Goal: Obtain resource: Obtain resource

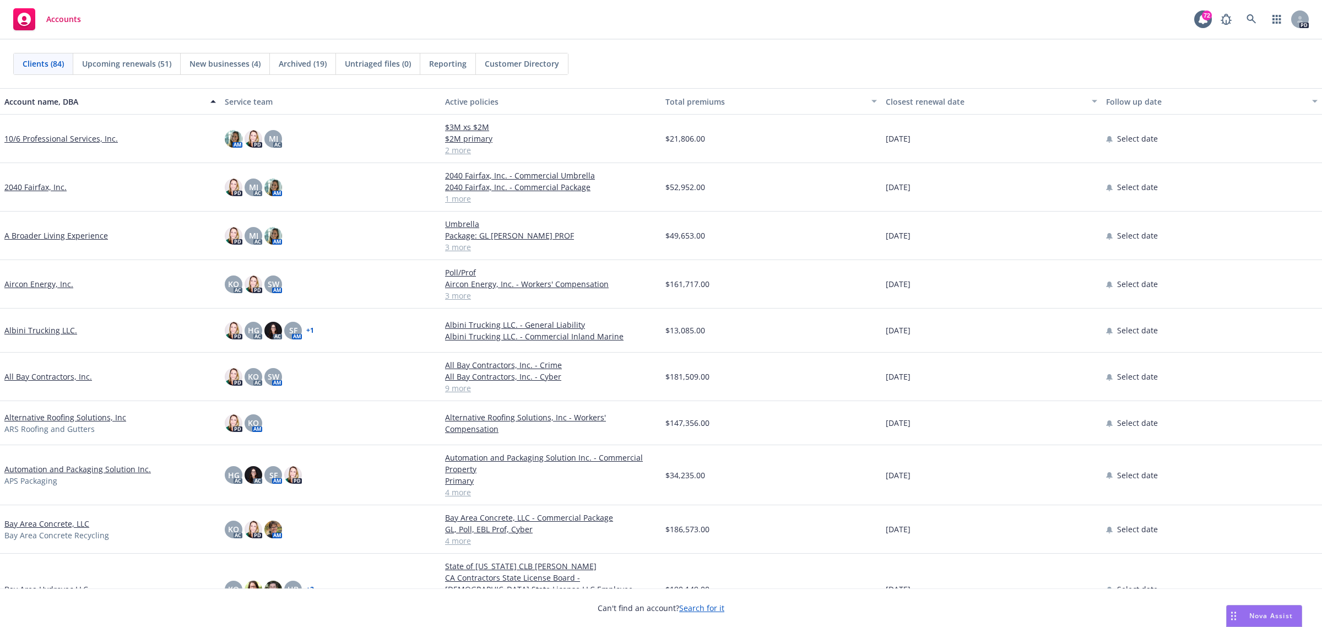
click at [33, 330] on link "Albini Trucking LLC." at bounding box center [40, 330] width 73 height 12
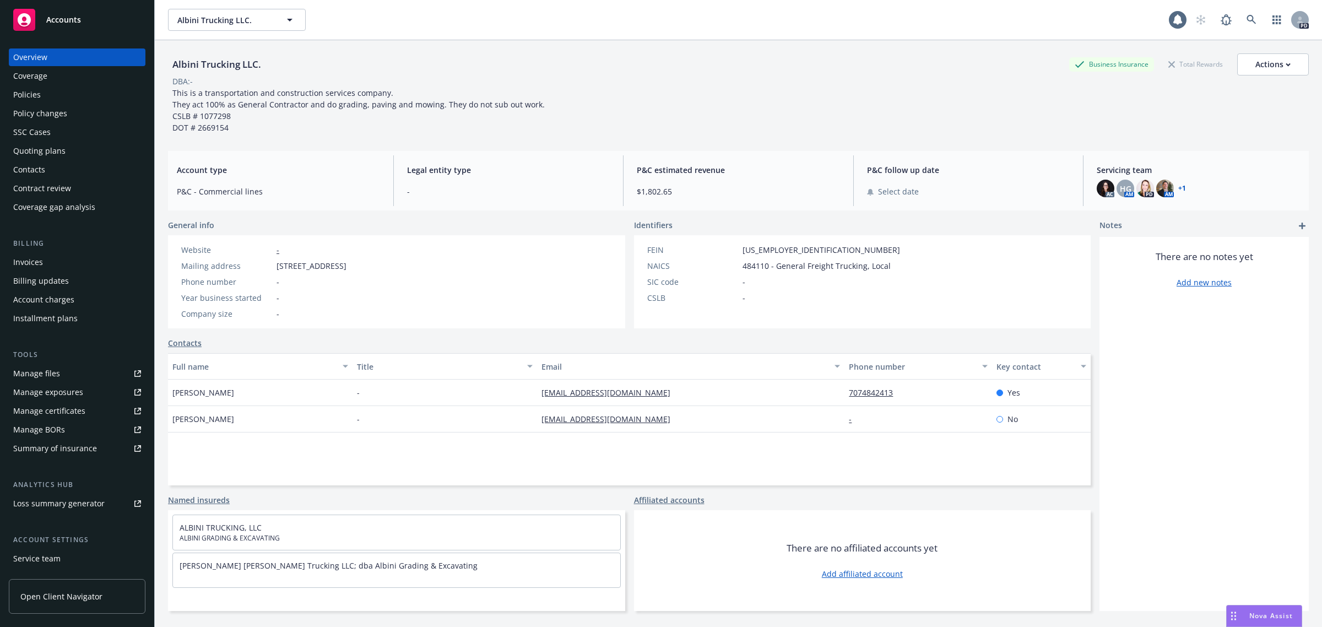
click at [28, 89] on div "Policies" at bounding box center [27, 95] width 28 height 18
click at [31, 91] on div "Policies" at bounding box center [27, 95] width 28 height 18
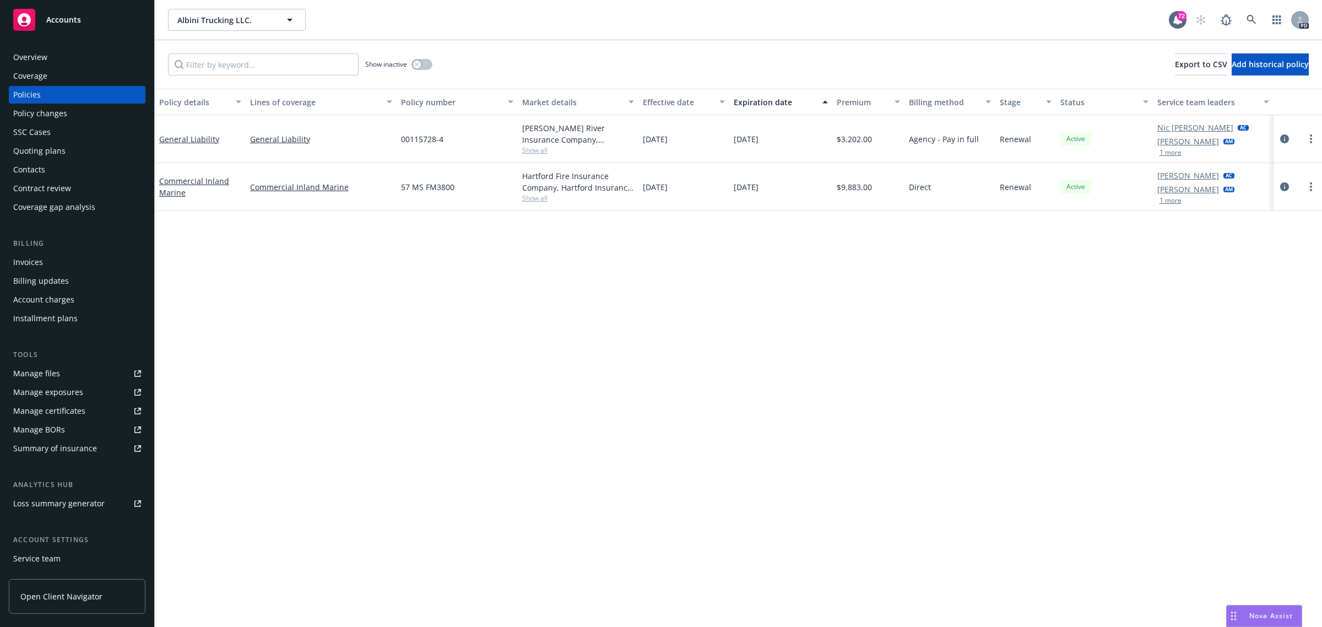
click at [55, 409] on div "Manage certificates" at bounding box center [49, 411] width 72 height 18
click at [65, 15] on span "Accounts" at bounding box center [63, 19] width 35 height 9
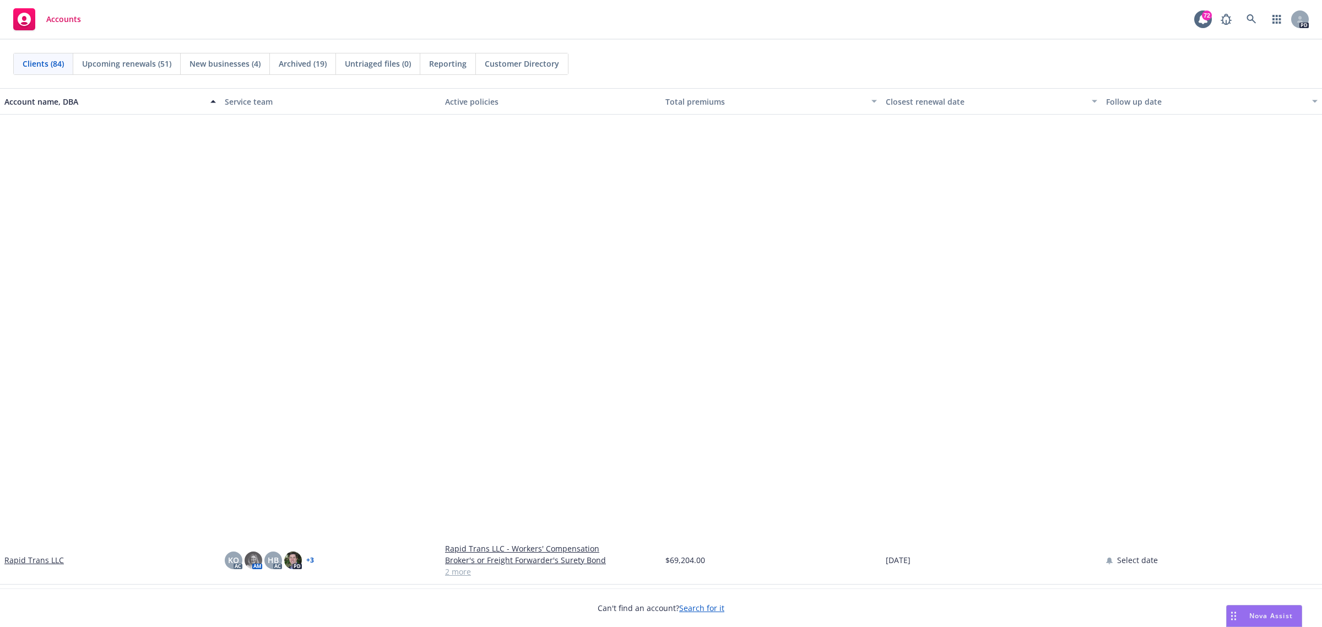
scroll to position [2616, 0]
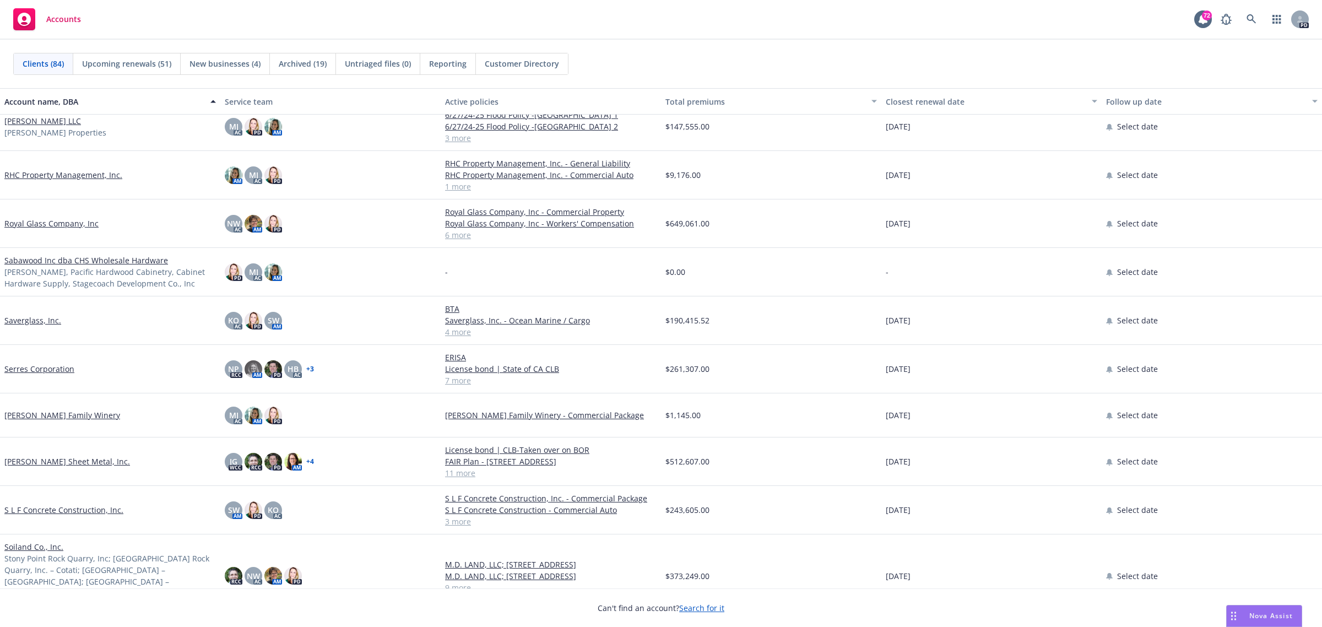
click at [45, 508] on link "S L F Concrete Construction, Inc." at bounding box center [63, 510] width 119 height 12
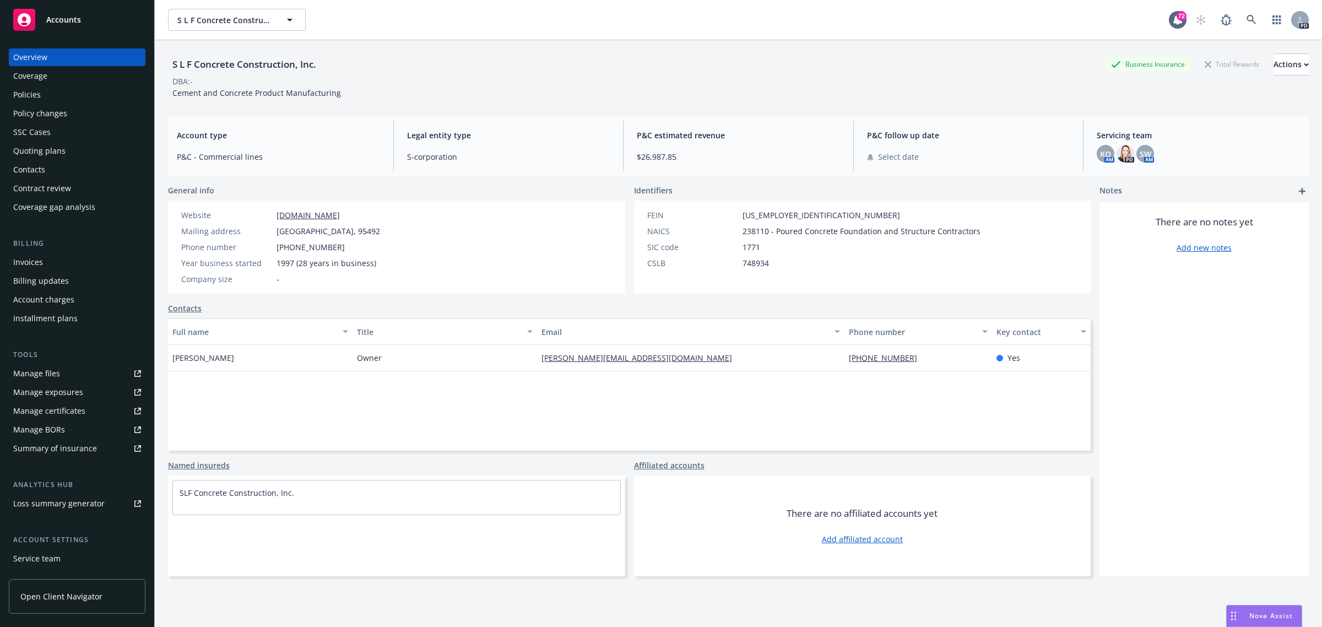
click at [59, 409] on div "Manage certificates" at bounding box center [49, 411] width 72 height 18
click at [61, 15] on span "Accounts" at bounding box center [63, 19] width 35 height 9
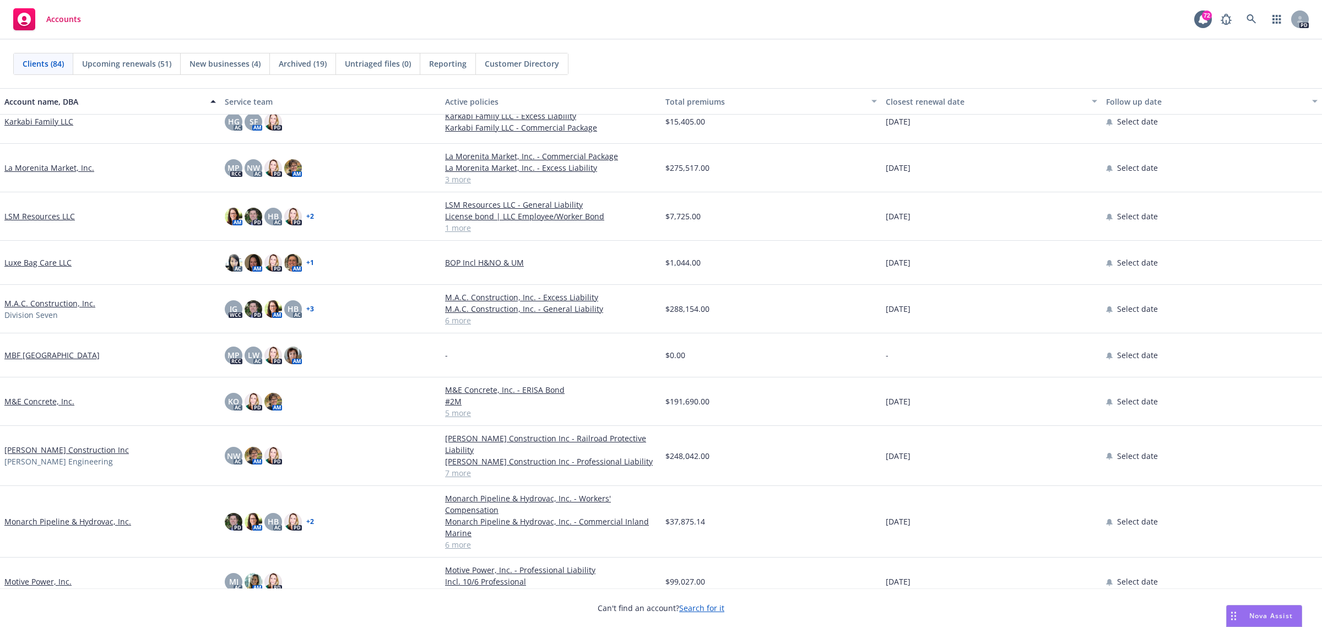
scroll to position [1996, 0]
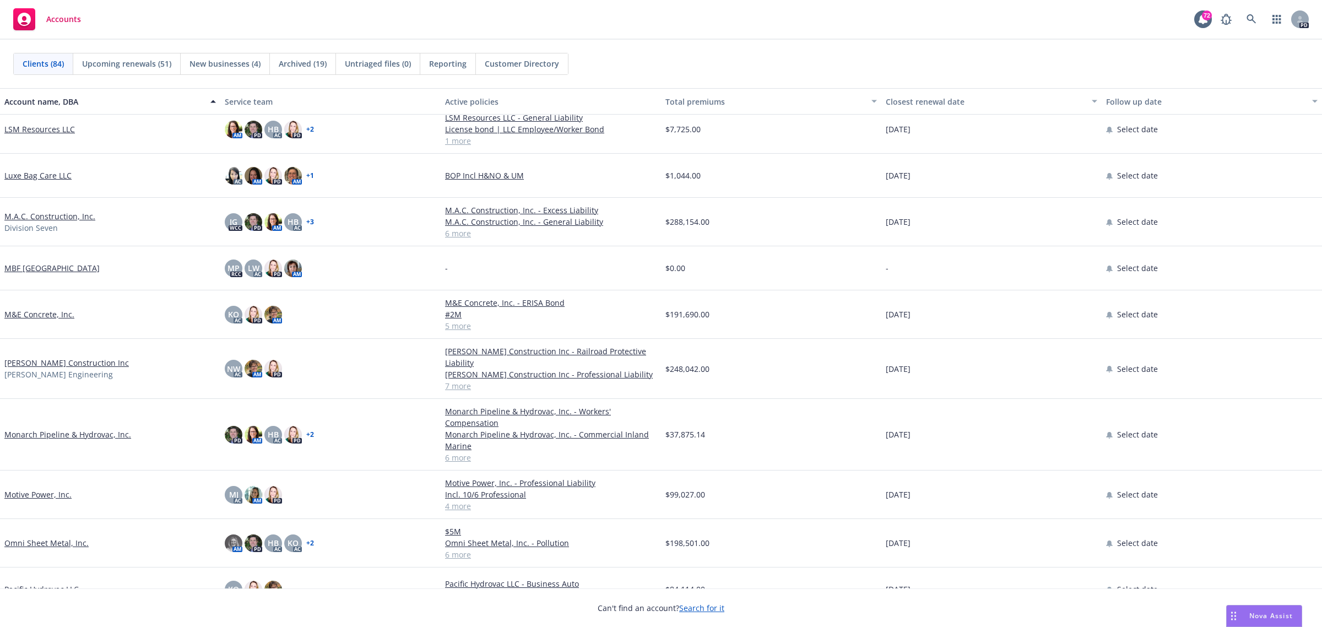
click at [58, 433] on link "Monarch Pipeline & Hydrovac, Inc." at bounding box center [67, 434] width 127 height 12
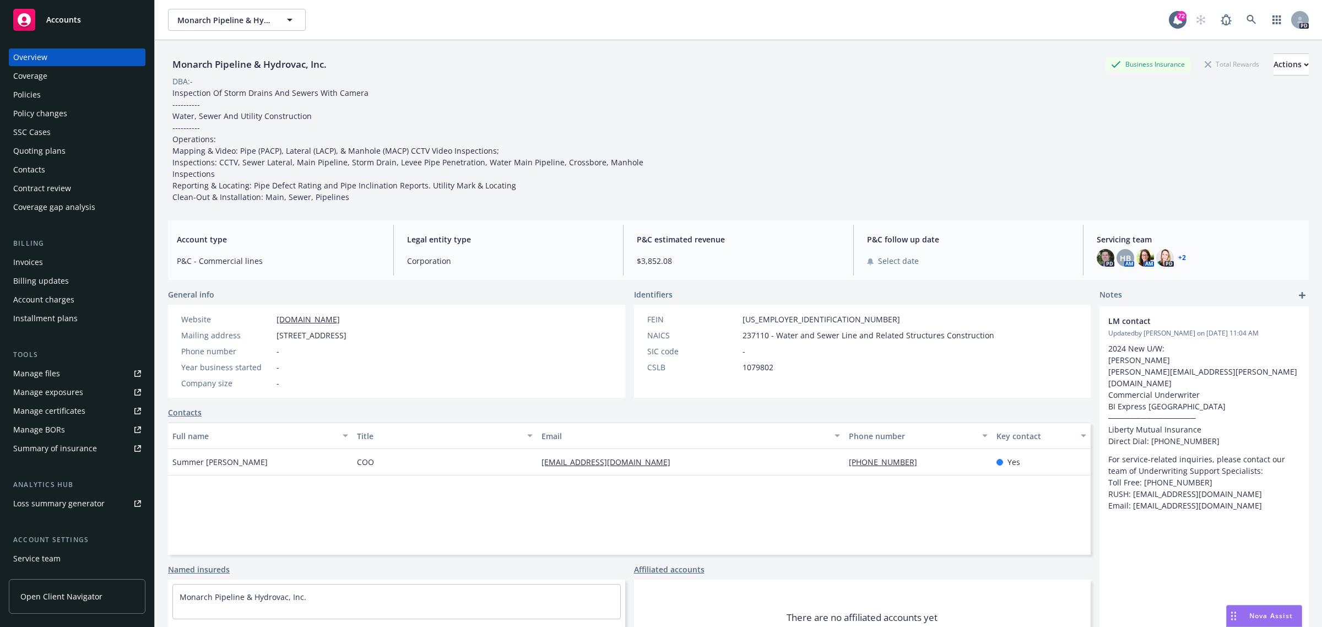
click at [34, 93] on div "Policies" at bounding box center [27, 95] width 28 height 18
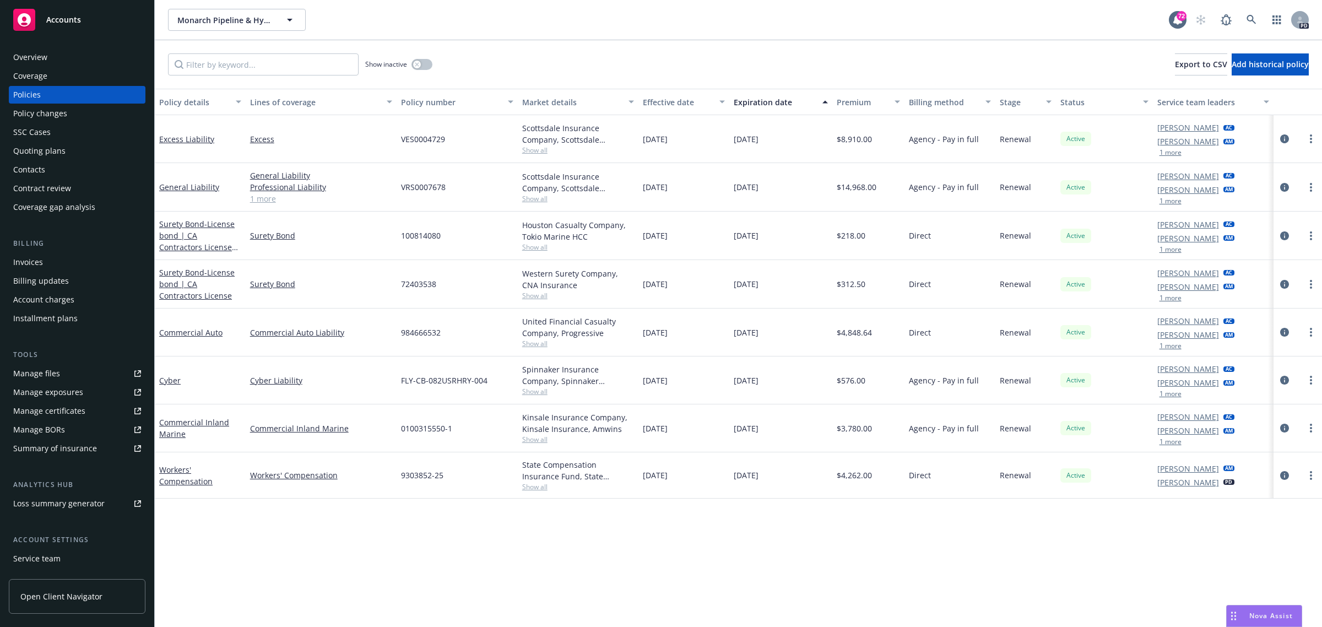
click at [78, 17] on span "Accounts" at bounding box center [63, 19] width 35 height 9
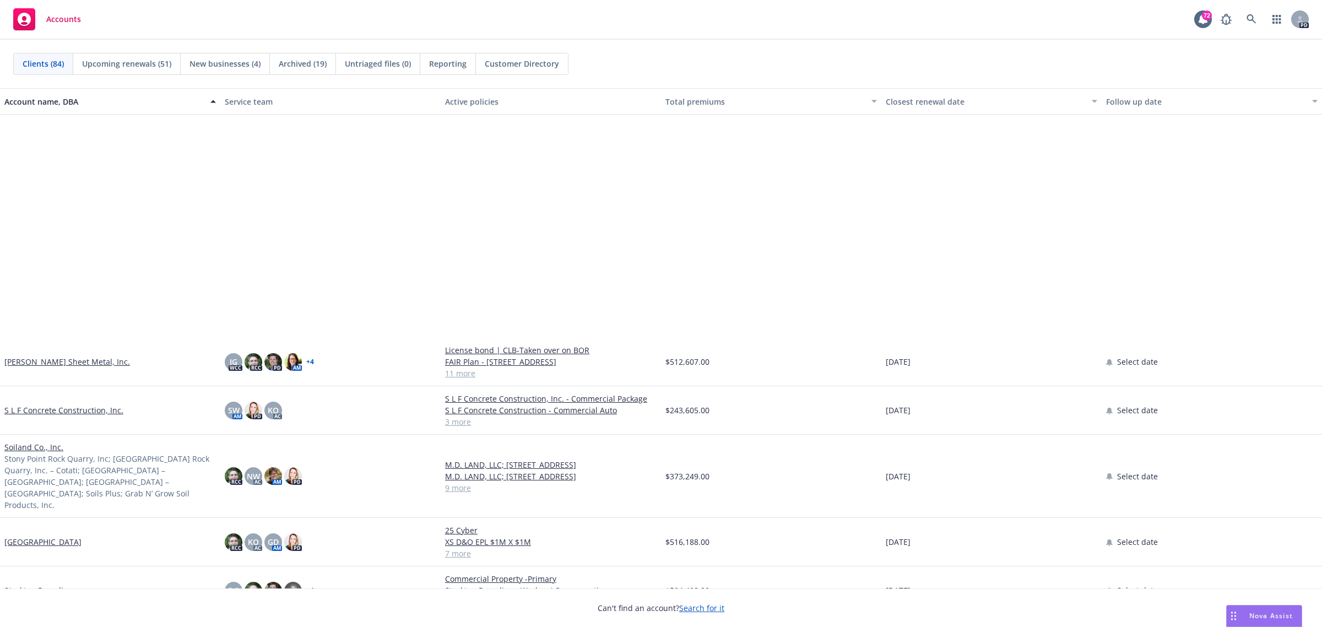
scroll to position [3029, 0]
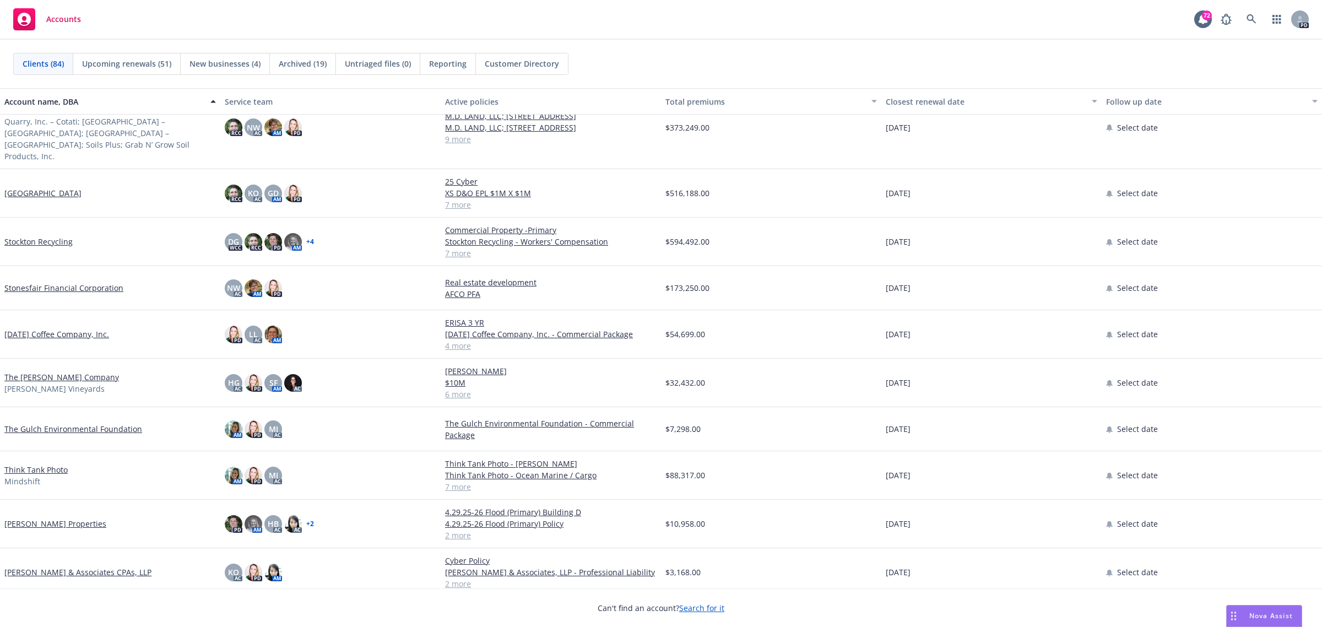
click at [45, 371] on link "The [PERSON_NAME] Company" at bounding box center [61, 377] width 115 height 12
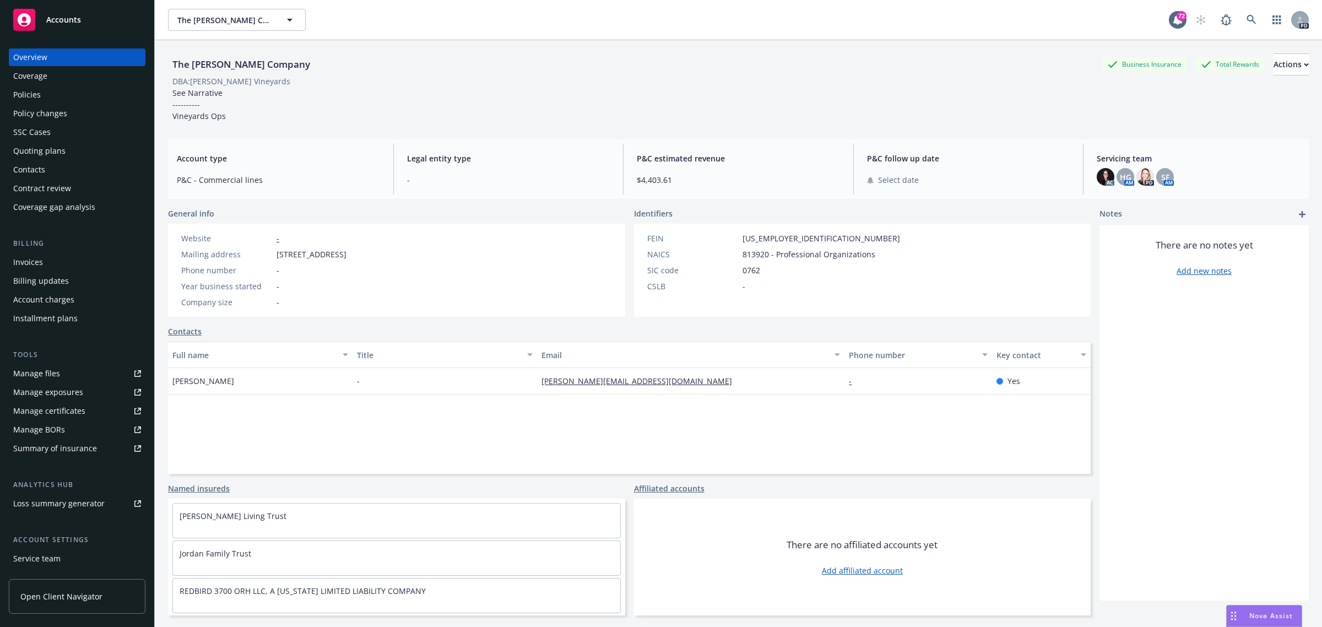
click at [31, 90] on div "Policies" at bounding box center [27, 95] width 28 height 18
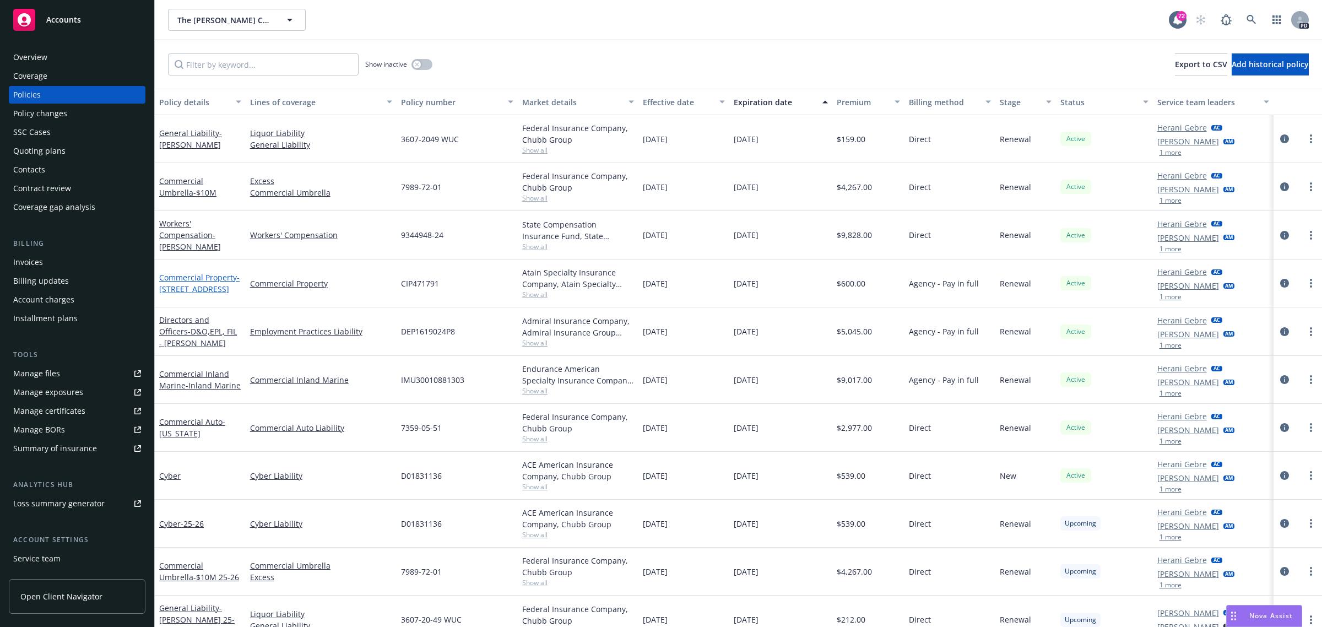
click at [203, 276] on link "Commercial Property - [STREET_ADDRESS]" at bounding box center [199, 283] width 80 height 22
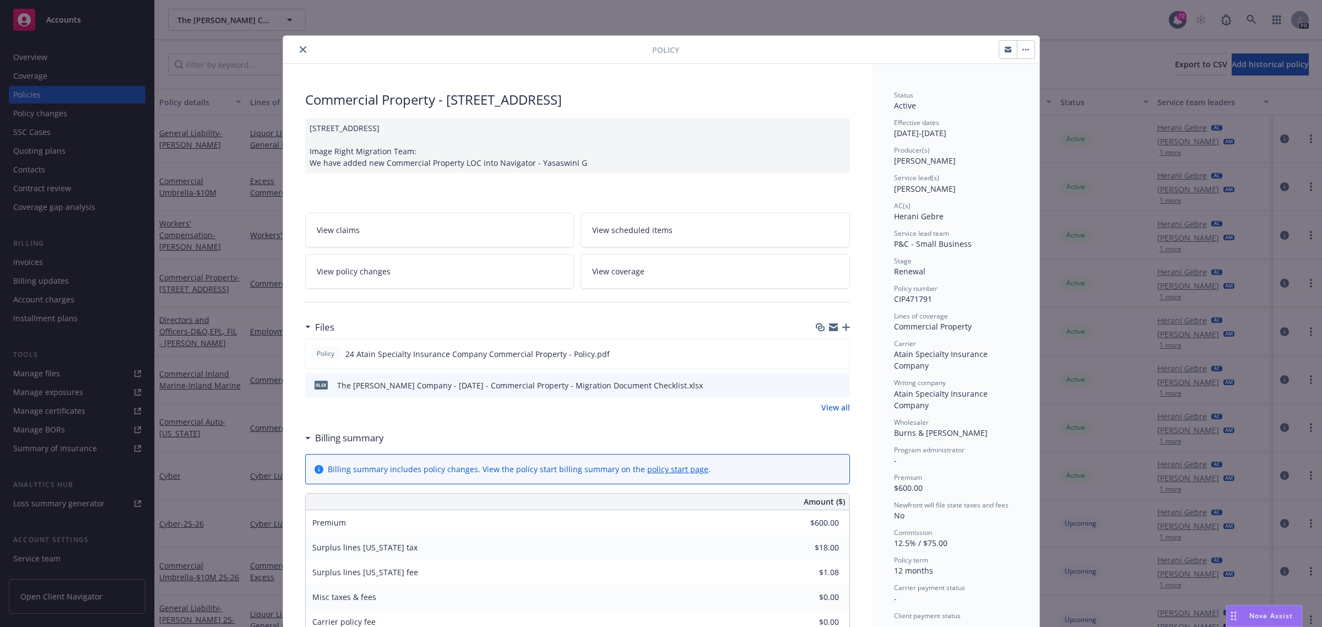
click at [300, 47] on icon "close" at bounding box center [303, 49] width 7 height 7
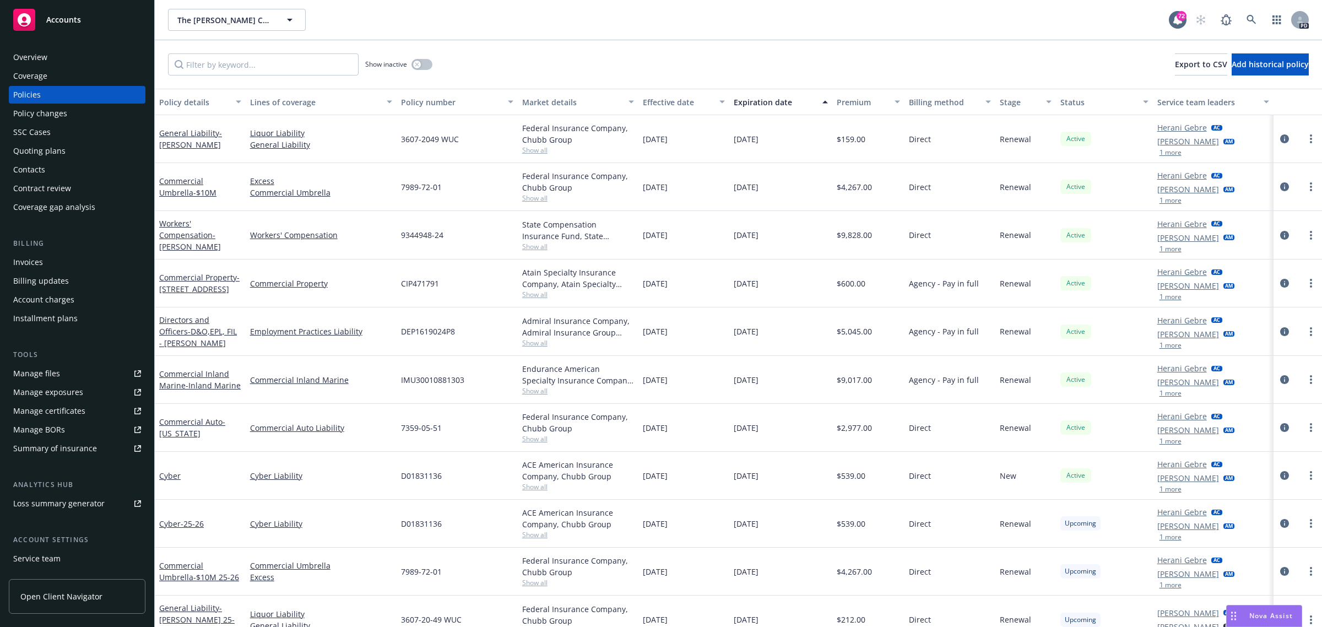
click at [62, 17] on span "Accounts" at bounding box center [63, 19] width 35 height 9
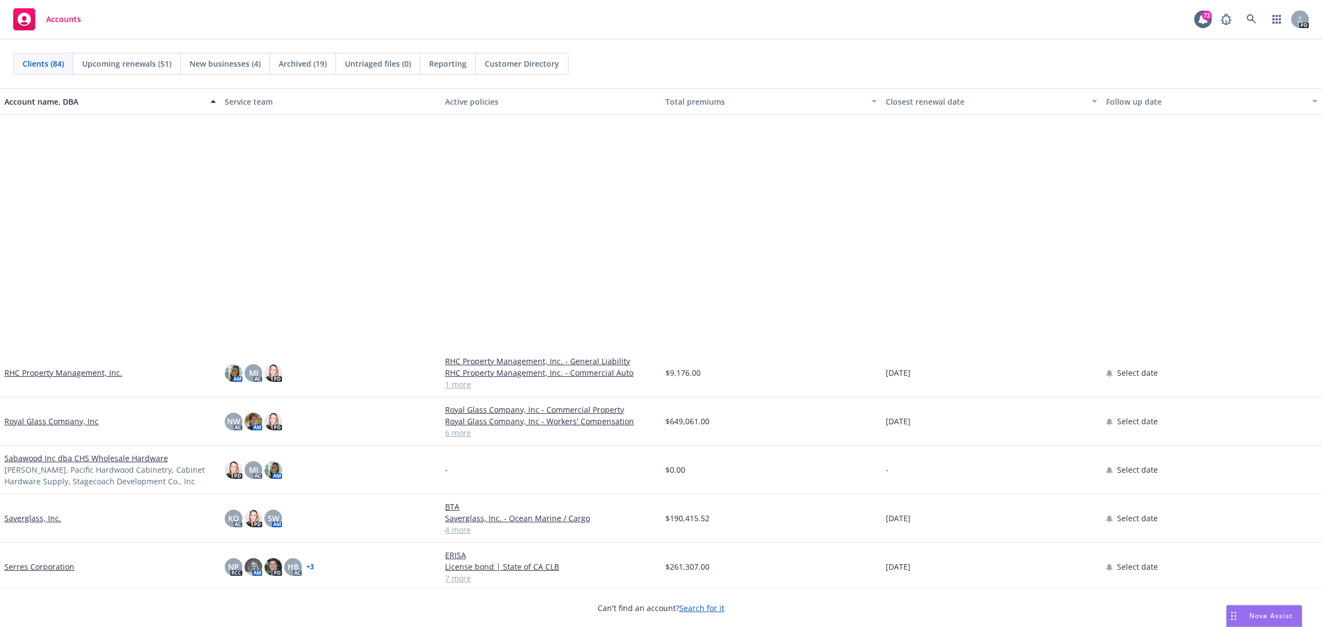
scroll to position [2753, 0]
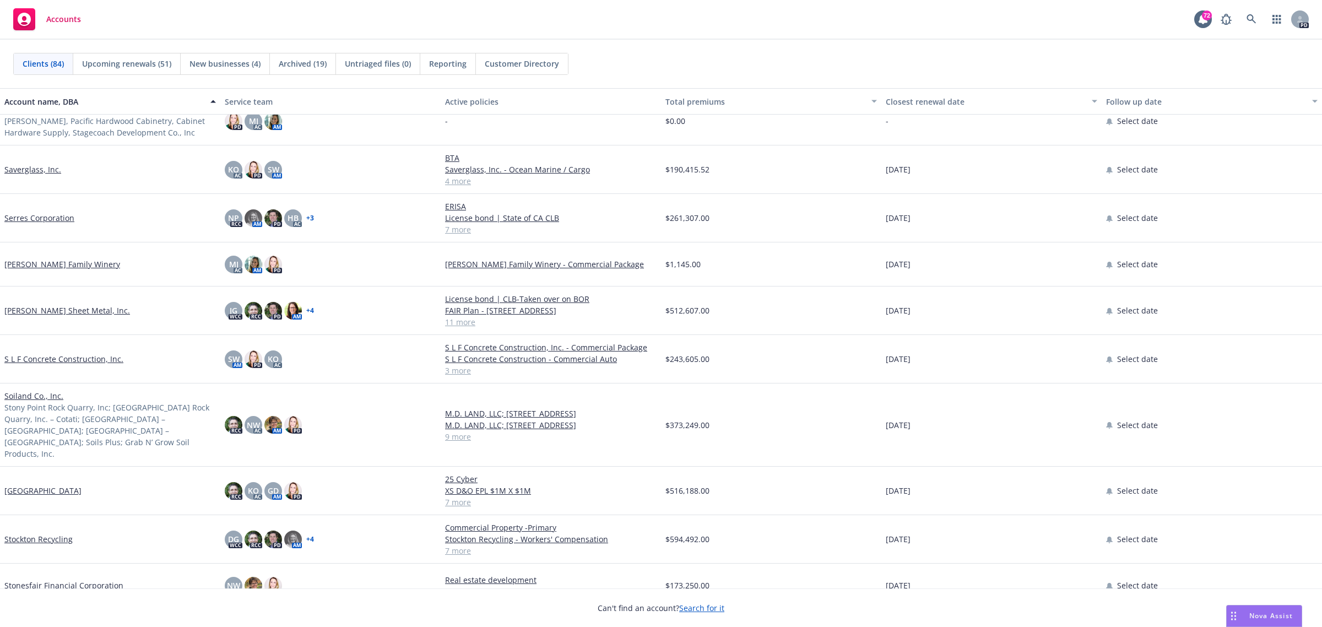
click at [40, 395] on link "Soiland Co., Inc." at bounding box center [33, 396] width 59 height 12
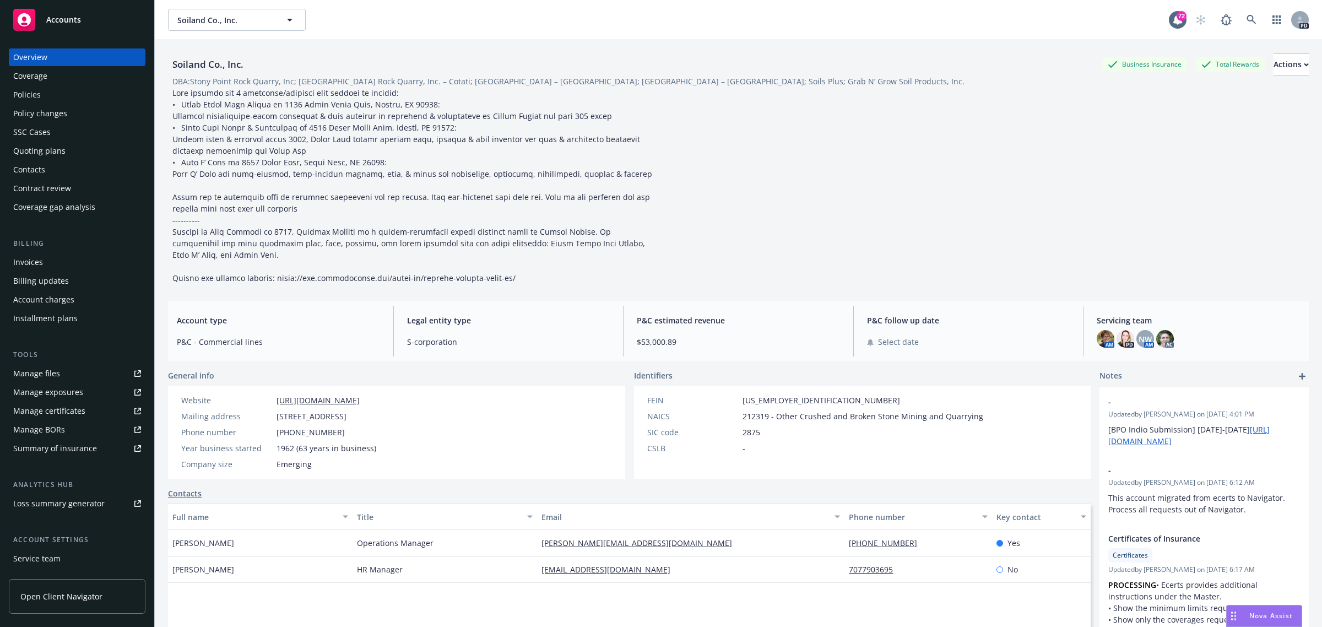
click at [29, 95] on div "Policies" at bounding box center [27, 95] width 28 height 18
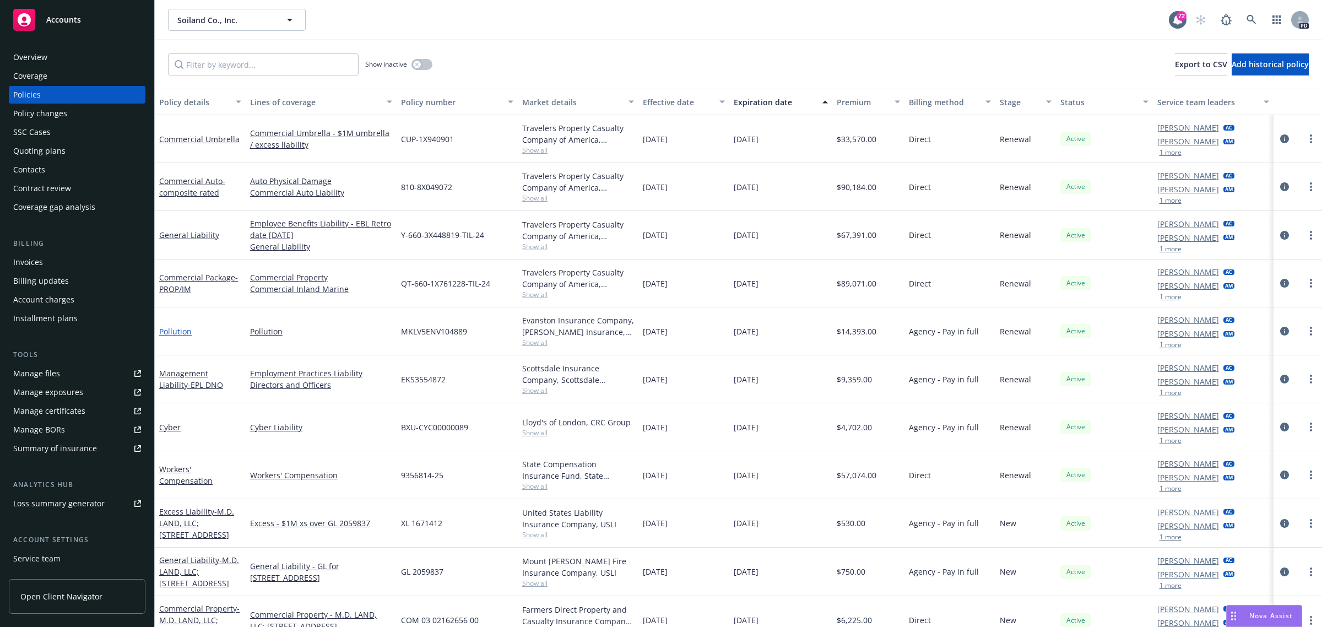
click at [179, 329] on link "Pollution" at bounding box center [175, 331] width 32 height 10
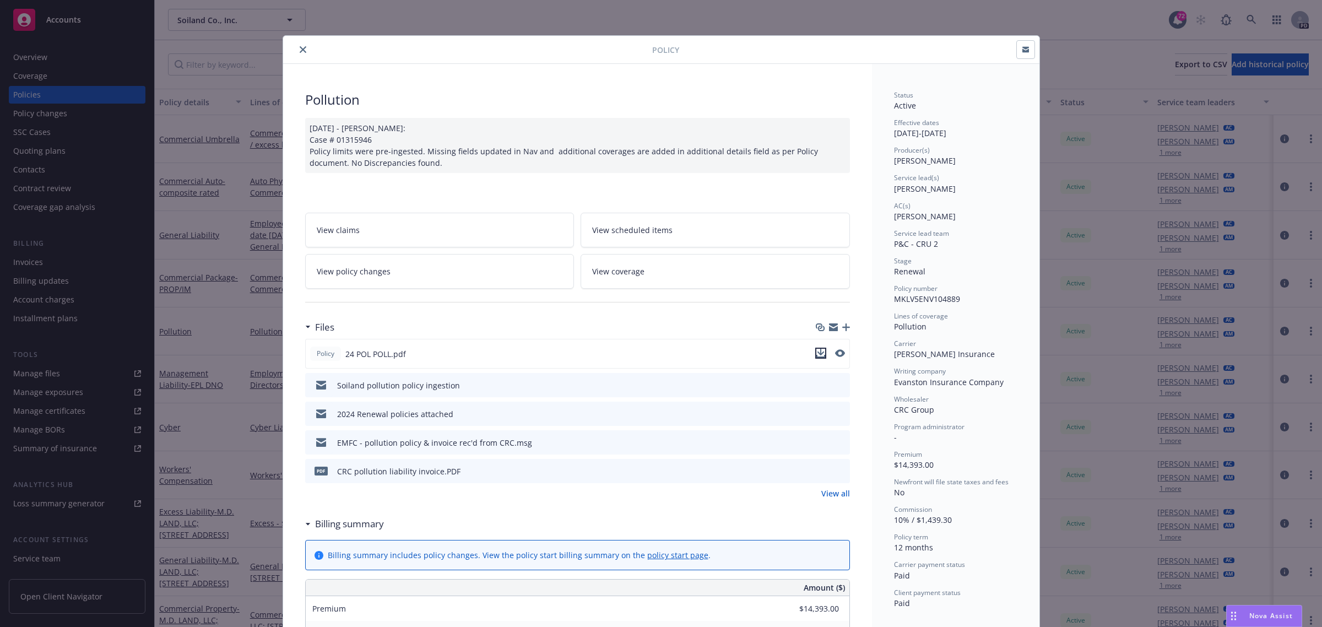
click at [816, 352] on icon "download file" at bounding box center [820, 353] width 9 height 9
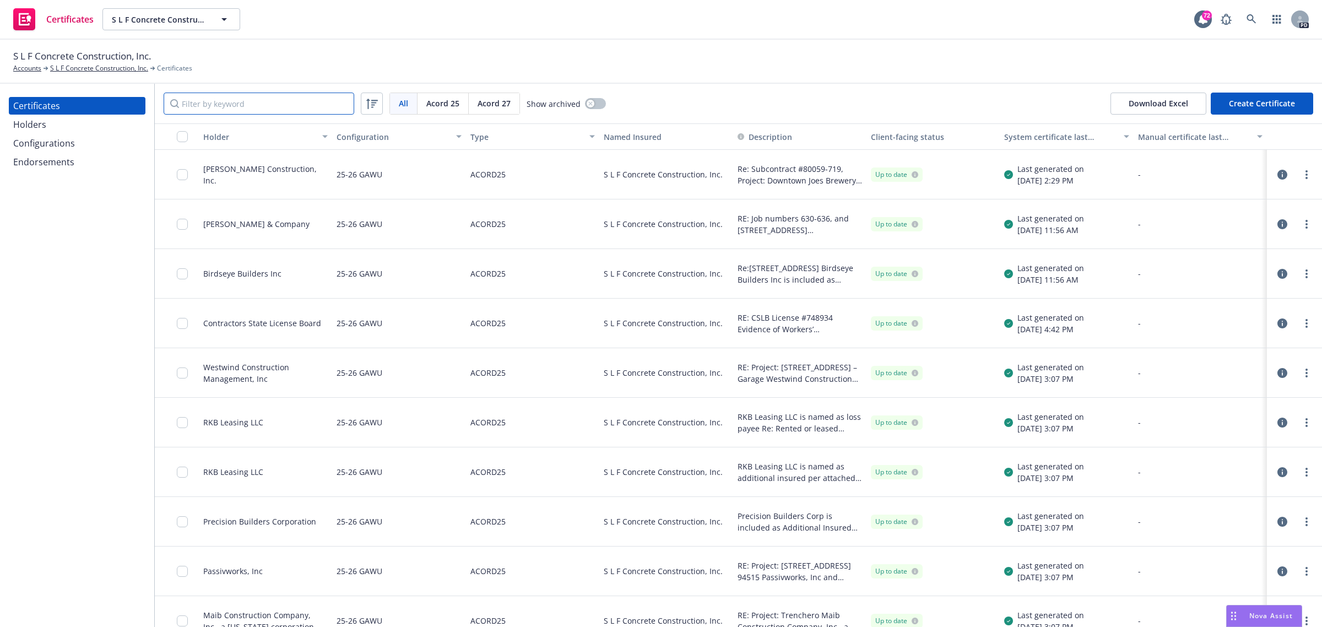
click at [243, 99] on input "Filter by keyword" at bounding box center [259, 104] width 191 height 22
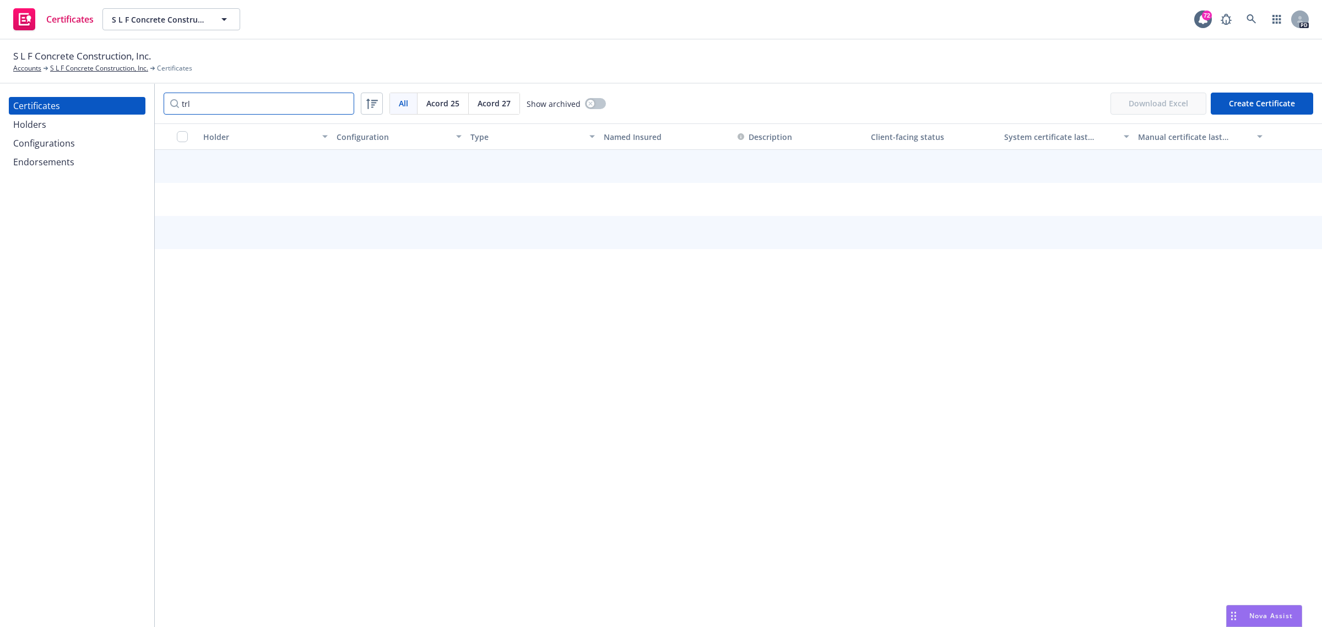
type input "trl"
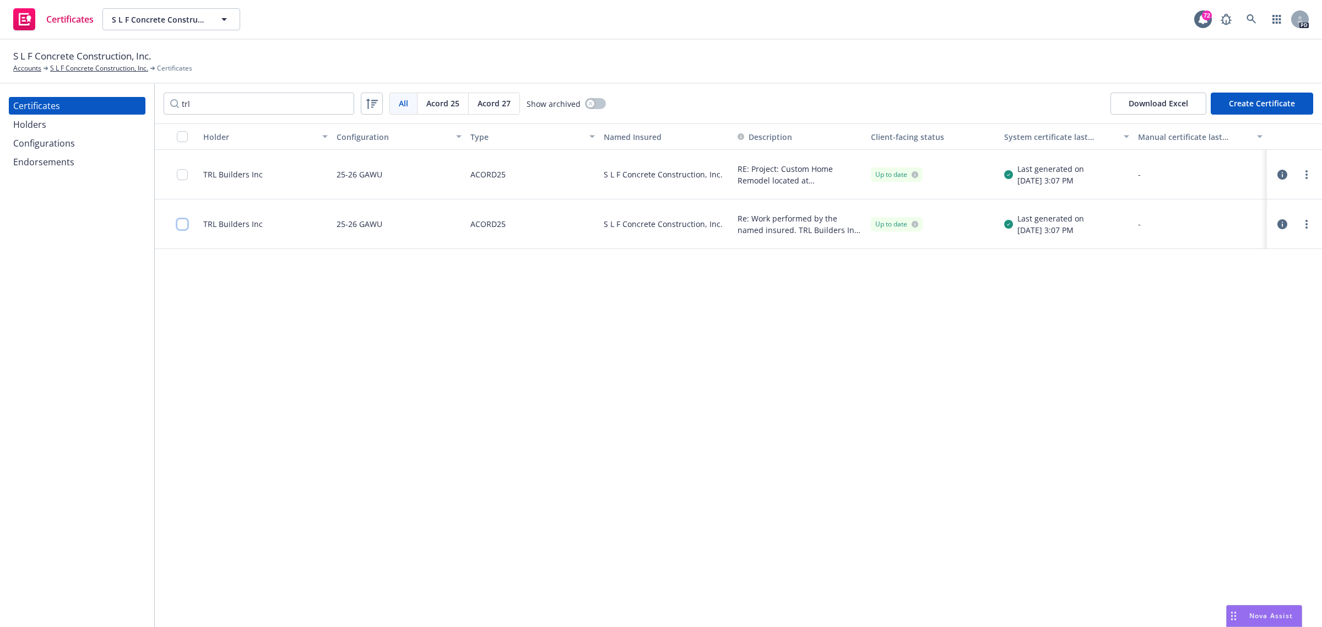
click at [180, 224] on input "checkbox" at bounding box center [182, 224] width 11 height 11
click at [591, 602] on div "Download certificate" at bounding box center [597, 601] width 83 height 21
click at [586, 573] on link "Download uneditable file" at bounding box center [540, 575] width 128 height 22
click at [183, 222] on input "checkbox" at bounding box center [182, 224] width 11 height 11
click at [626, 599] on button "Download certificate" at bounding box center [597, 602] width 83 height 22
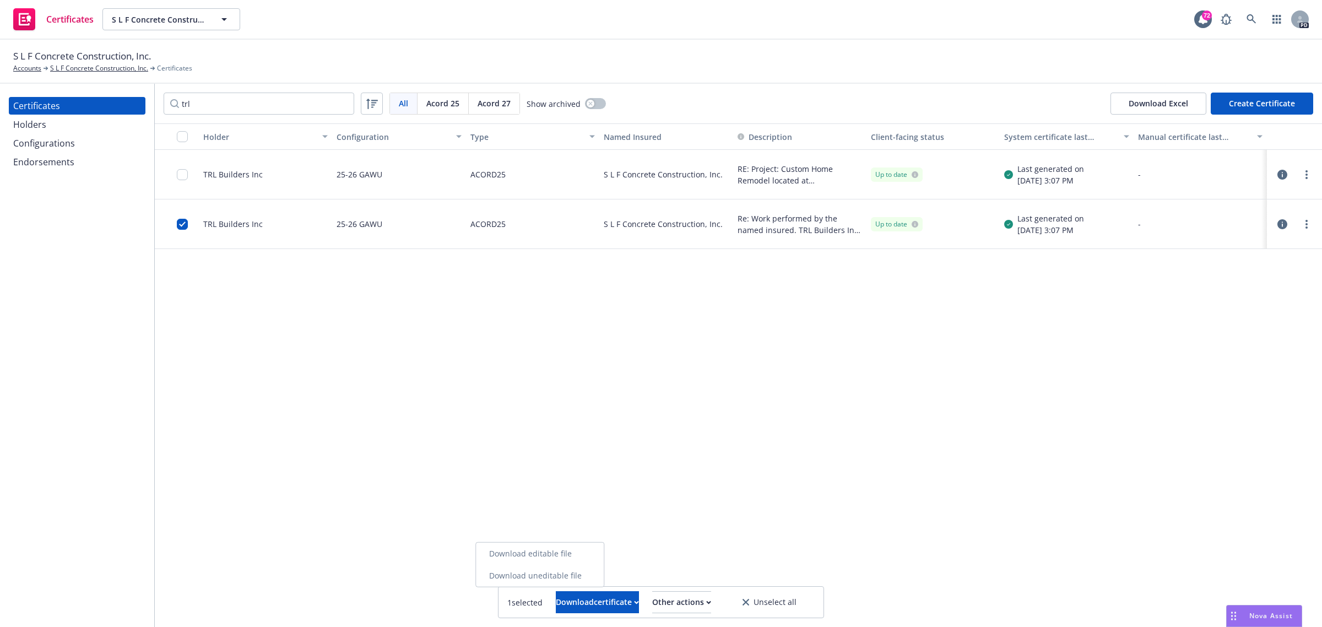
click at [547, 575] on link "Download uneditable file" at bounding box center [540, 575] width 128 height 22
click at [182, 171] on input "checkbox" at bounding box center [182, 174] width 11 height 11
click at [556, 595] on div "Download certificate" at bounding box center [597, 601] width 83 height 21
click at [562, 572] on link "Download uneditable file" at bounding box center [540, 575] width 128 height 22
click at [581, 368] on div "Holder Configuration Type Named Insured Description Client-facing status System…" at bounding box center [738, 374] width 1167 height 503
